Goal: Book appointment/travel/reservation

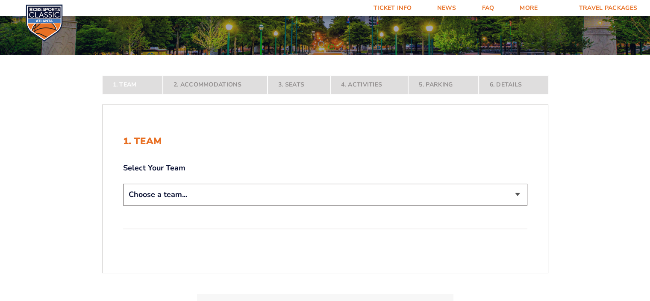
scroll to position [128, 0]
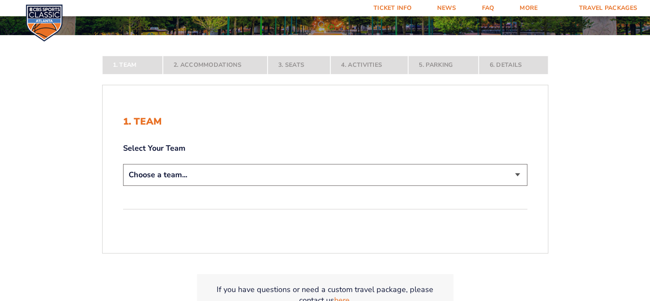
click at [517, 172] on select "Choose a team... [US_STATE] Wildcats [US_STATE] State Buckeyes [US_STATE] Tar H…" at bounding box center [325, 175] width 404 height 22
select select "12956"
click at [123, 186] on select "Choose a team... [US_STATE] Wildcats [US_STATE] State Buckeyes [US_STATE] Tar H…" at bounding box center [325, 175] width 404 height 22
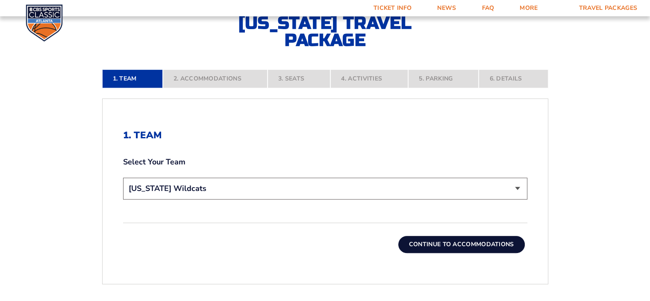
scroll to position [214, 0]
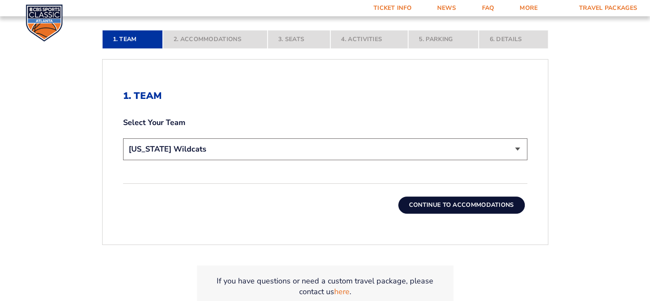
click at [455, 205] on button "Continue To Accommodations" at bounding box center [461, 204] width 127 height 17
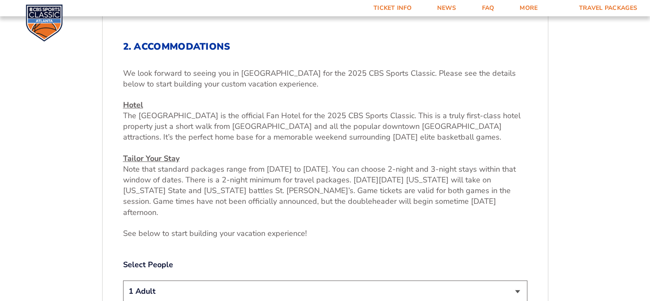
scroll to position [270, 0]
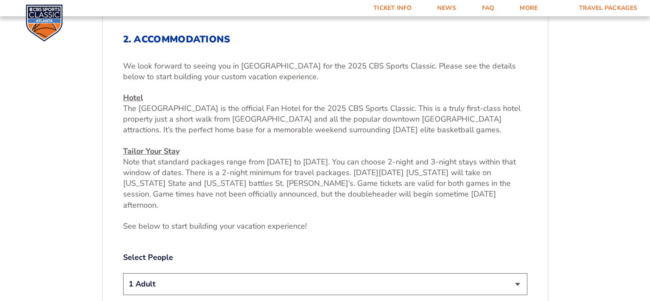
click at [519, 274] on select "1 Adult 2 Adults 3 Adults 4 Adults 2 Adults + 1 Child 2 Adults + 2 Children 2 A…" at bounding box center [325, 284] width 404 height 22
select select "2 Adults"
click at [123, 273] on select "1 Adult 2 Adults 3 Adults 4 Adults 2 Adults + 1 Child 2 Adults + 2 Children 2 A…" at bounding box center [325, 284] width 404 height 22
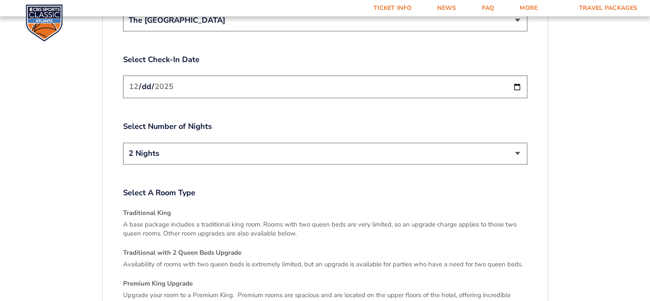
scroll to position [1082, 0]
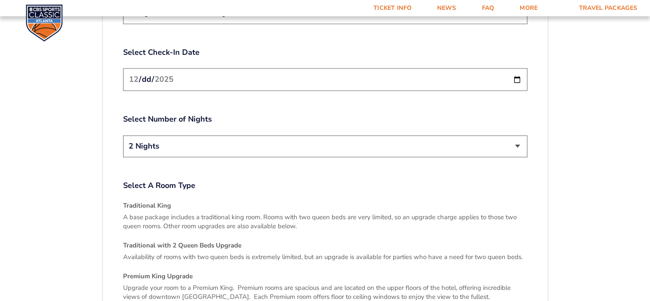
click at [202, 241] on h4 "Traditional with 2 Queen Beds Upgrade" at bounding box center [325, 245] width 404 height 9
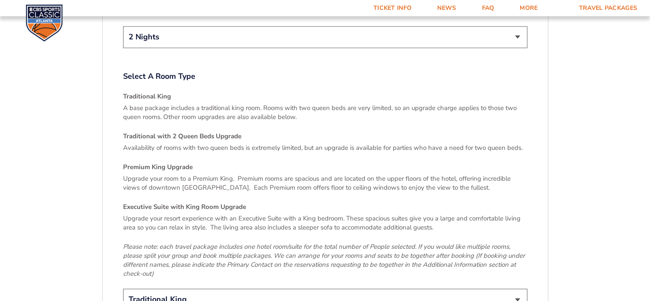
scroll to position [1211, 0]
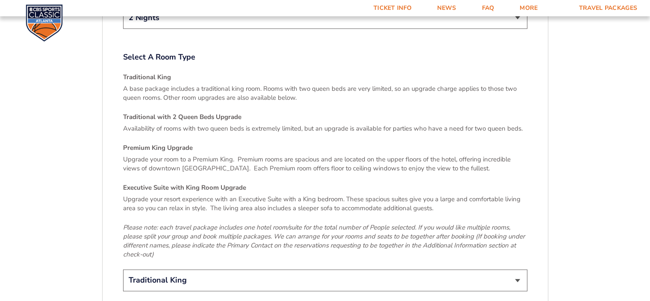
click at [518, 269] on select "Traditional King Traditional with 2 Queen Beds Upgrade (+$45 per night) Premium…" at bounding box center [325, 280] width 404 height 22
select select "Traditional with 2 Queen Beds Upgrade"
click at [123, 269] on select "Traditional King Traditional with 2 Queen Beds Upgrade (+$45 per night) Premium…" at bounding box center [325, 280] width 404 height 22
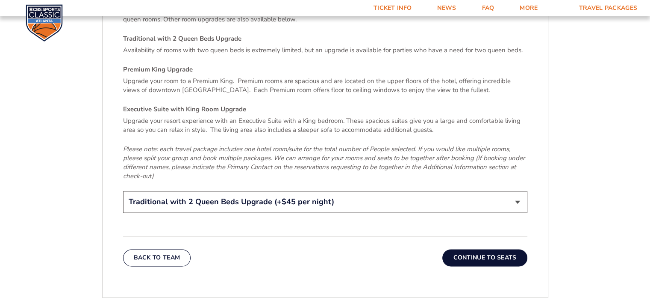
scroll to position [1296, 0]
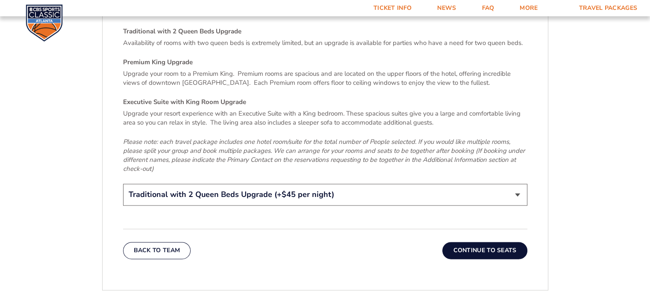
click at [465, 242] on button "Continue To Seats" at bounding box center [484, 250] width 85 height 17
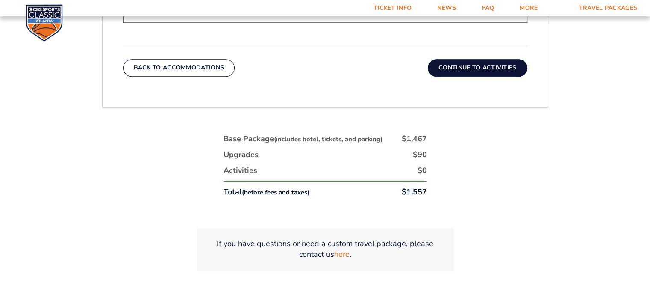
scroll to position [398, 0]
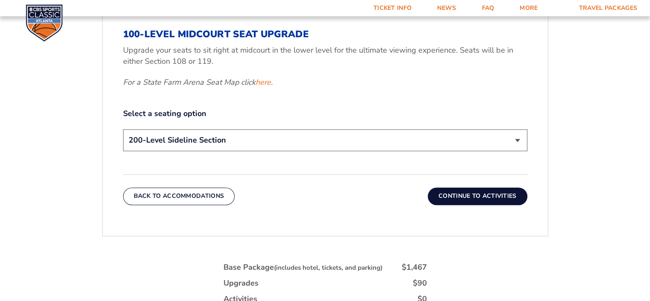
click at [457, 198] on button "Continue To Activities" at bounding box center [478, 195] width 100 height 17
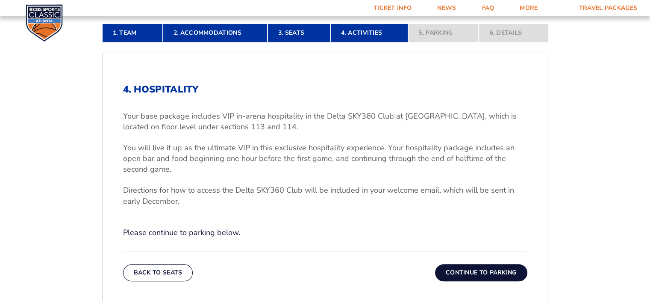
scroll to position [227, 0]
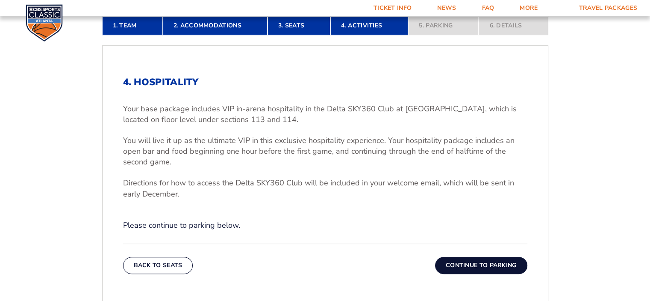
click at [475, 265] on button "Continue To Parking" at bounding box center [481, 264] width 92 height 17
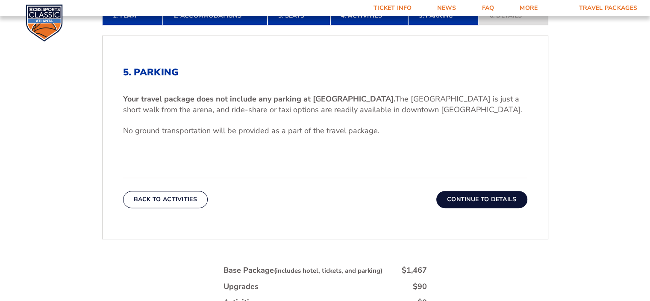
scroll to position [185, 0]
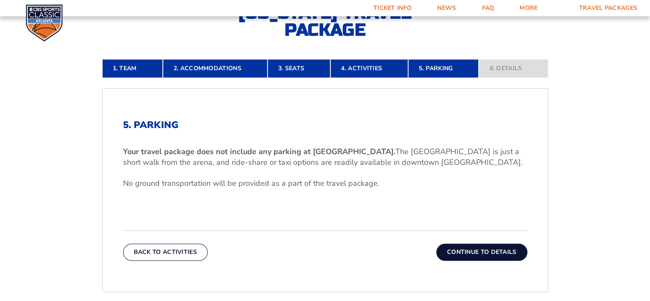
click at [489, 65] on nav "1. Team 2. Accommodations 3. Seats 4. Activities 5. Parking 6. Details" at bounding box center [325, 68] width 446 height 19
click at [470, 252] on button "Continue To Details" at bounding box center [481, 251] width 91 height 17
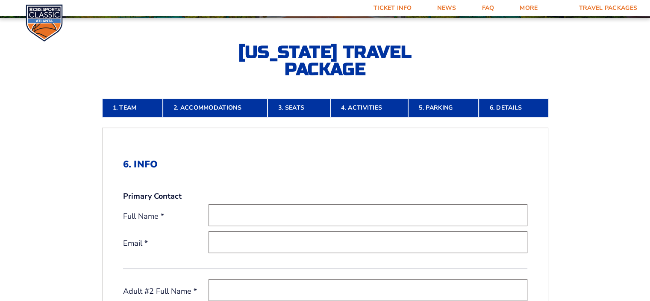
scroll to position [142, 0]
